Goal: Transaction & Acquisition: Register for event/course

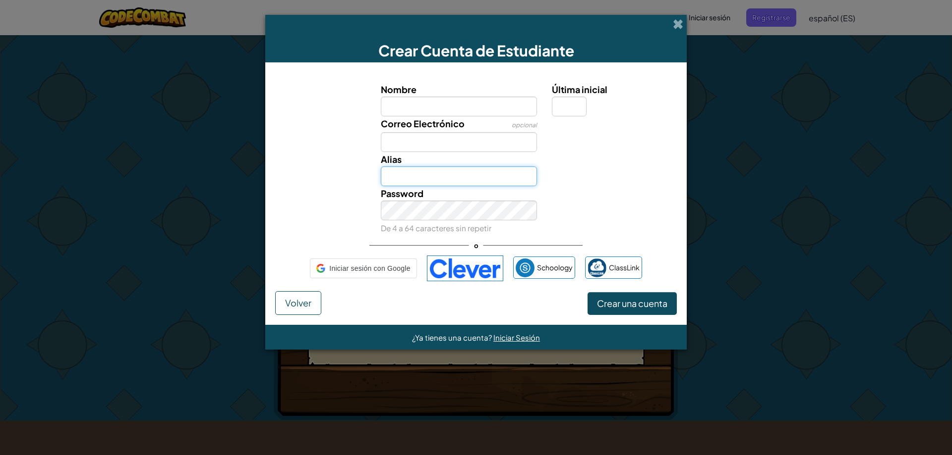
type input "Victoria0192"
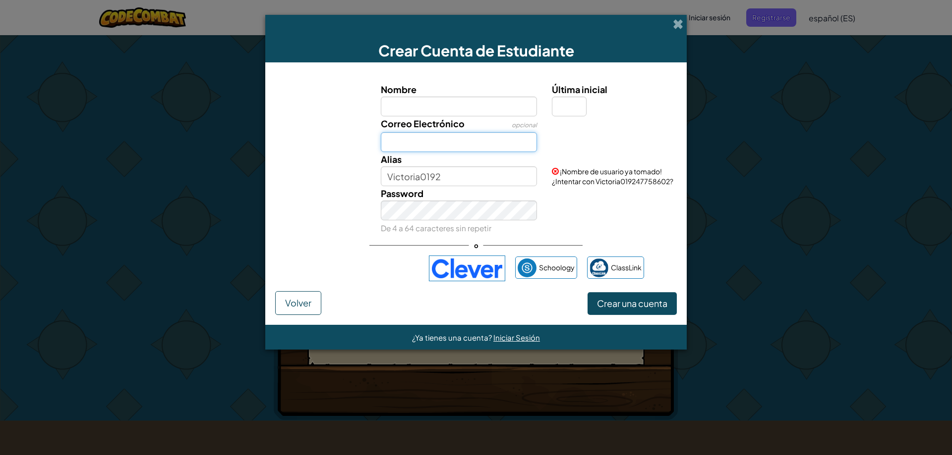
drag, startPoint x: 428, startPoint y: 134, endPoint x: 430, endPoint y: 144, distance: 10.0
click at [428, 134] on input "Correo Electrónico" at bounding box center [459, 142] width 157 height 20
type input "[EMAIL_ADDRESS][PERSON_NAME][PERSON_NAME][DOMAIN_NAME]"
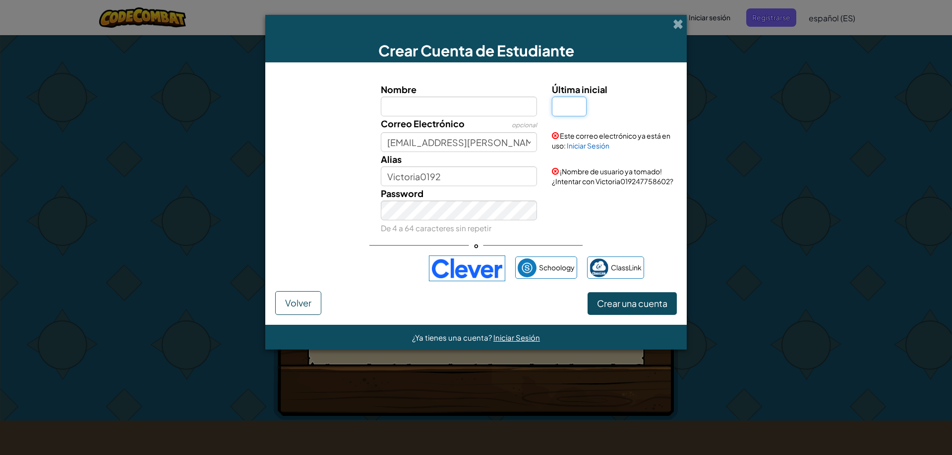
click at [567, 107] on input "Última inicial" at bounding box center [569, 107] width 35 height 20
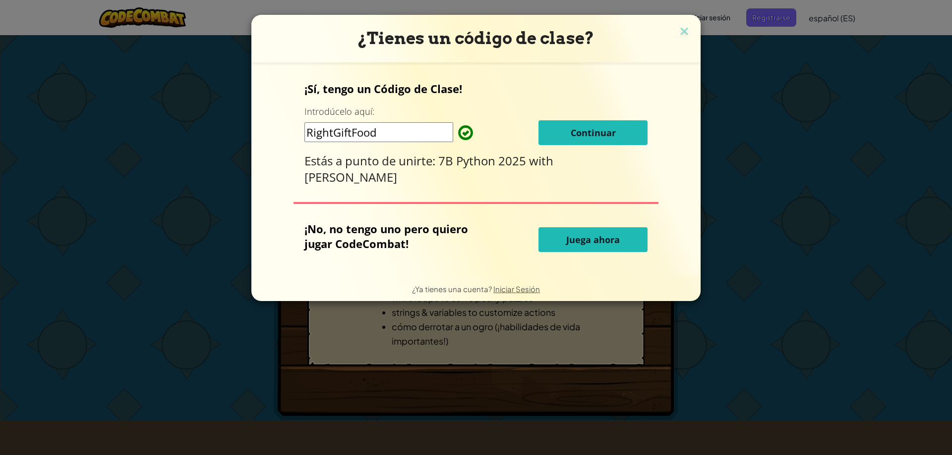
click at [637, 87] on p "¡Sí, tengo un Código de Clase!" at bounding box center [475, 88] width 343 height 15
click at [626, 141] on button "Continuar" at bounding box center [592, 132] width 109 height 25
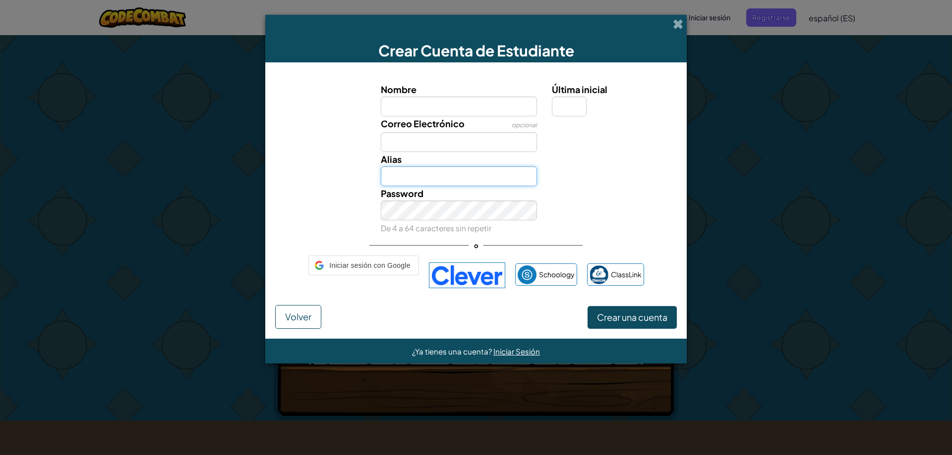
type input "Victoria0192"
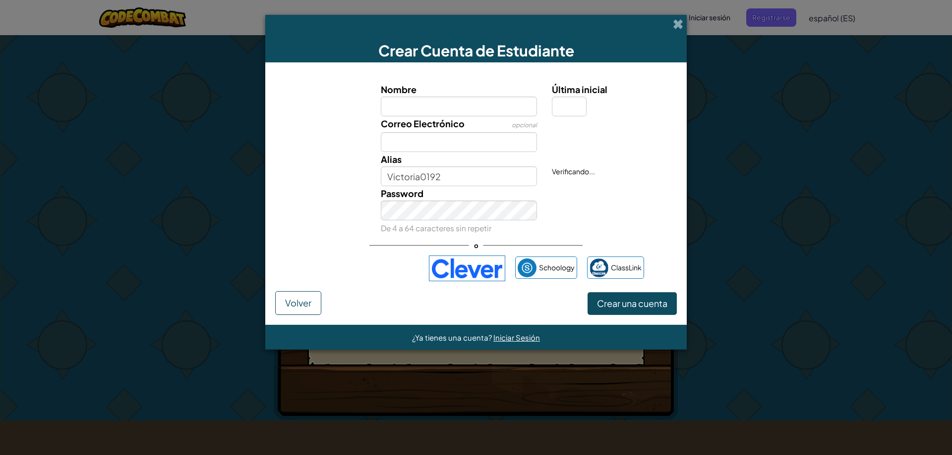
click at [474, 104] on input "Nombre" at bounding box center [459, 107] width 157 height 20
click at [460, 109] on input "Nombre" at bounding box center [459, 107] width 157 height 20
type input "Victoria"
click at [456, 135] on input "Correo Electrónico" at bounding box center [459, 142] width 157 height 20
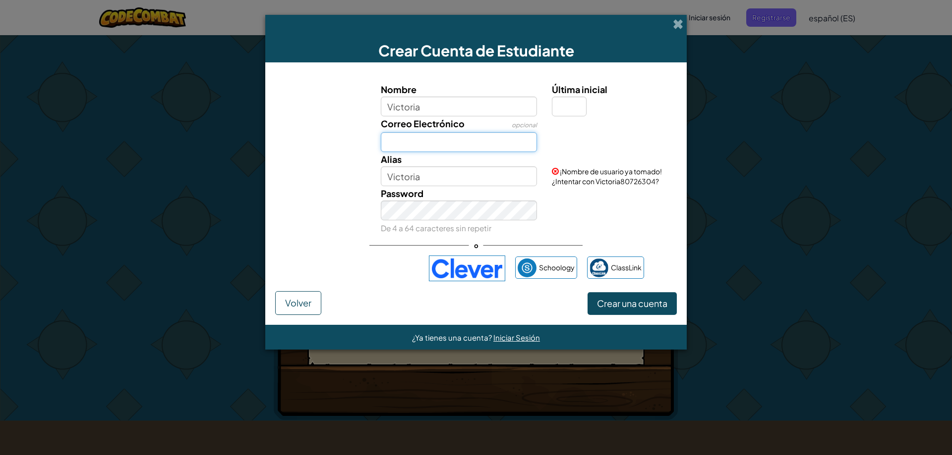
type input "[EMAIL_ADDRESS][PERSON_NAME][PERSON_NAME][DOMAIN_NAME]"
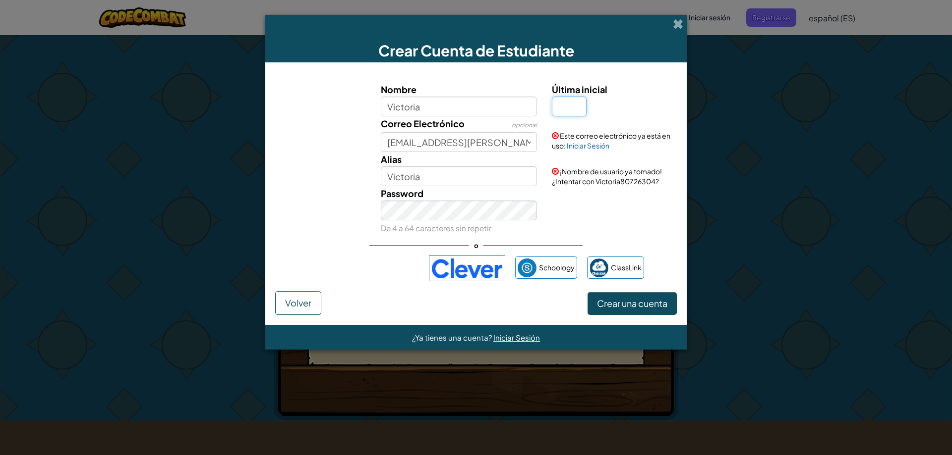
click at [565, 102] on input "Última inicial" at bounding box center [569, 107] width 35 height 20
click at [571, 109] on input "Última inicial" at bounding box center [569, 107] width 35 height 20
click at [644, 161] on div "¡Nombre de usuario ya tomado! ¿Intentar con Victoria80726304?" at bounding box center [612, 169] width 137 height 34
drag, startPoint x: 641, startPoint y: 182, endPoint x: 643, endPoint y: 176, distance: 6.4
click at [640, 185] on span "¡Nombre de usuario ya tomado! ¿Intentar con Victoria80726304?" at bounding box center [607, 176] width 110 height 19
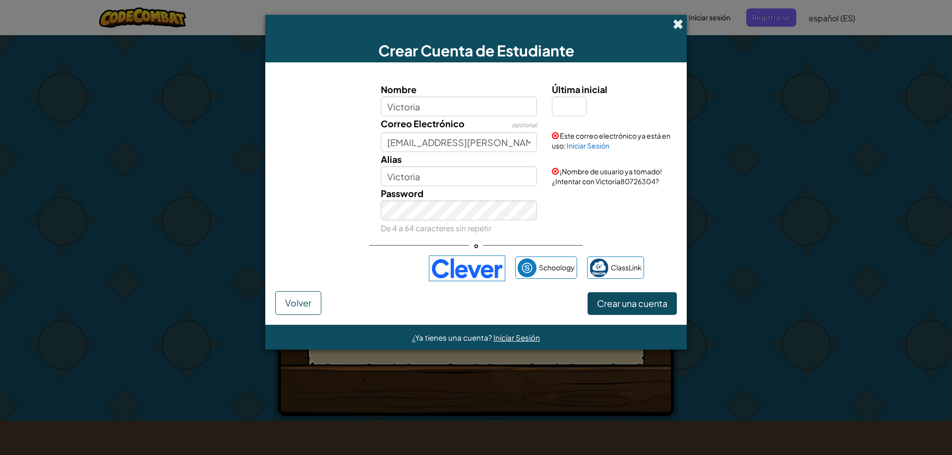
click at [678, 20] on span at bounding box center [678, 24] width 10 height 10
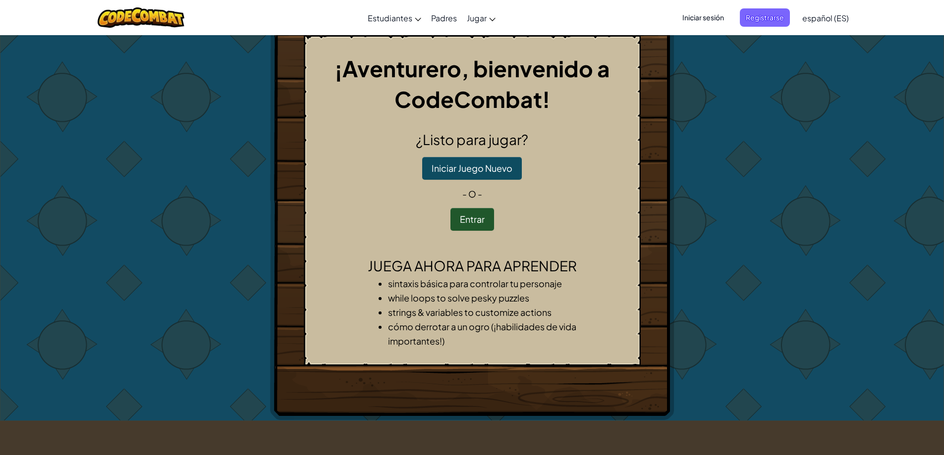
click at [716, 22] on span "Iniciar sesión" at bounding box center [704, 17] width 54 height 18
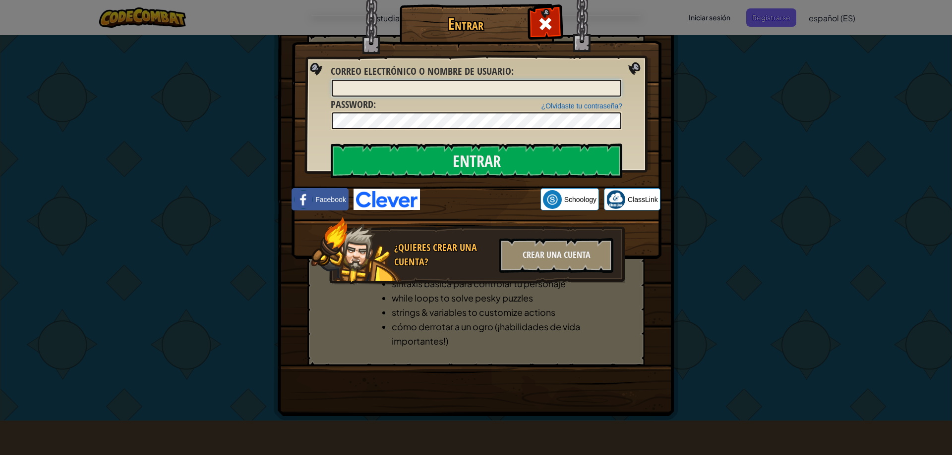
type input "Victoria0192"
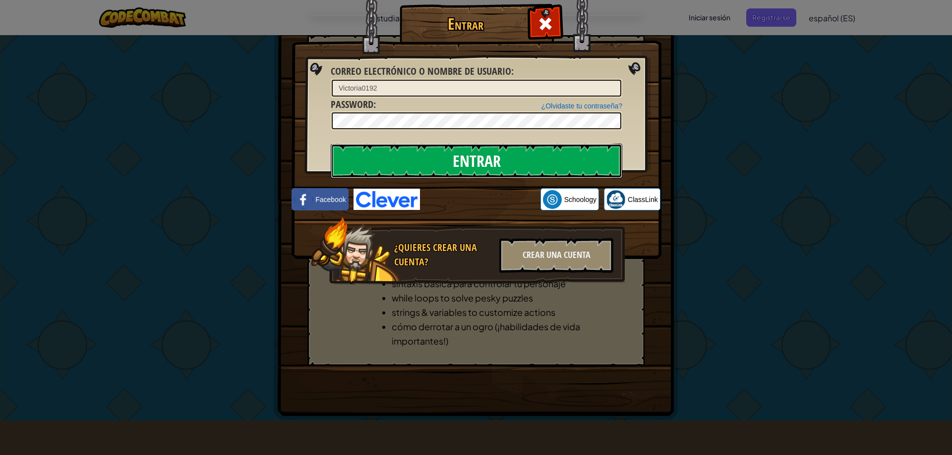
click at [555, 156] on input "Entrar" at bounding box center [476, 161] width 291 height 35
